Goal: Download file/media

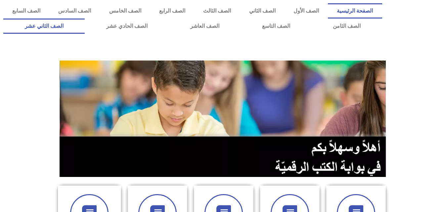
click at [63, 27] on link "الصف الثاني عشر" at bounding box center [43, 26] width 81 height 15
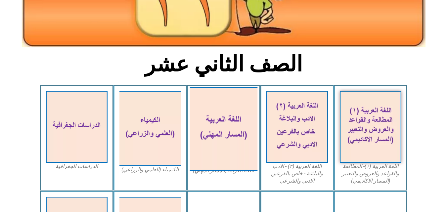
scroll to position [199, 0]
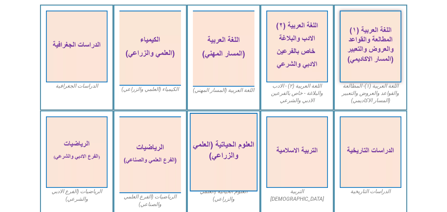
click at [221, 137] on img at bounding box center [224, 152] width 68 height 79
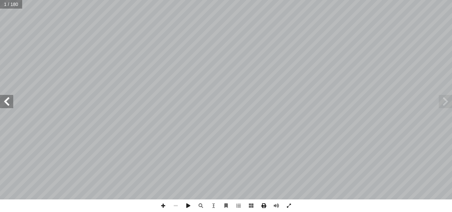
click at [261, 207] on span at bounding box center [263, 206] width 13 height 13
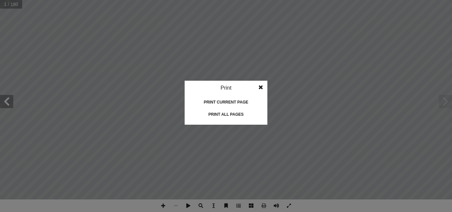
click at [231, 116] on div "Print all pages" at bounding box center [226, 114] width 66 height 11
